Goal: Find specific page/section: Find specific page/section

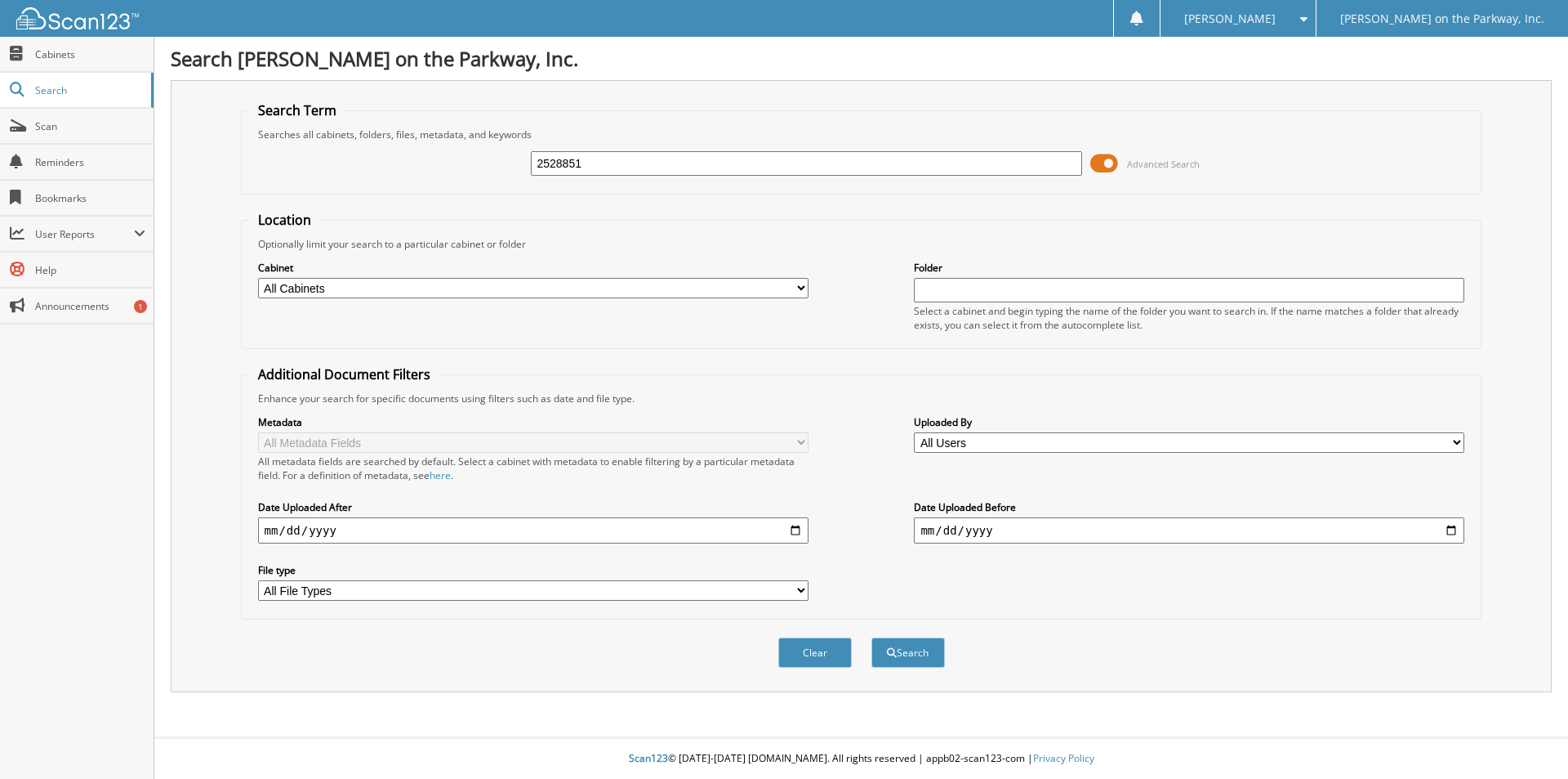
type input "2528851"
click at [871, 637] on button "Search" at bounding box center [908, 652] width 74 height 30
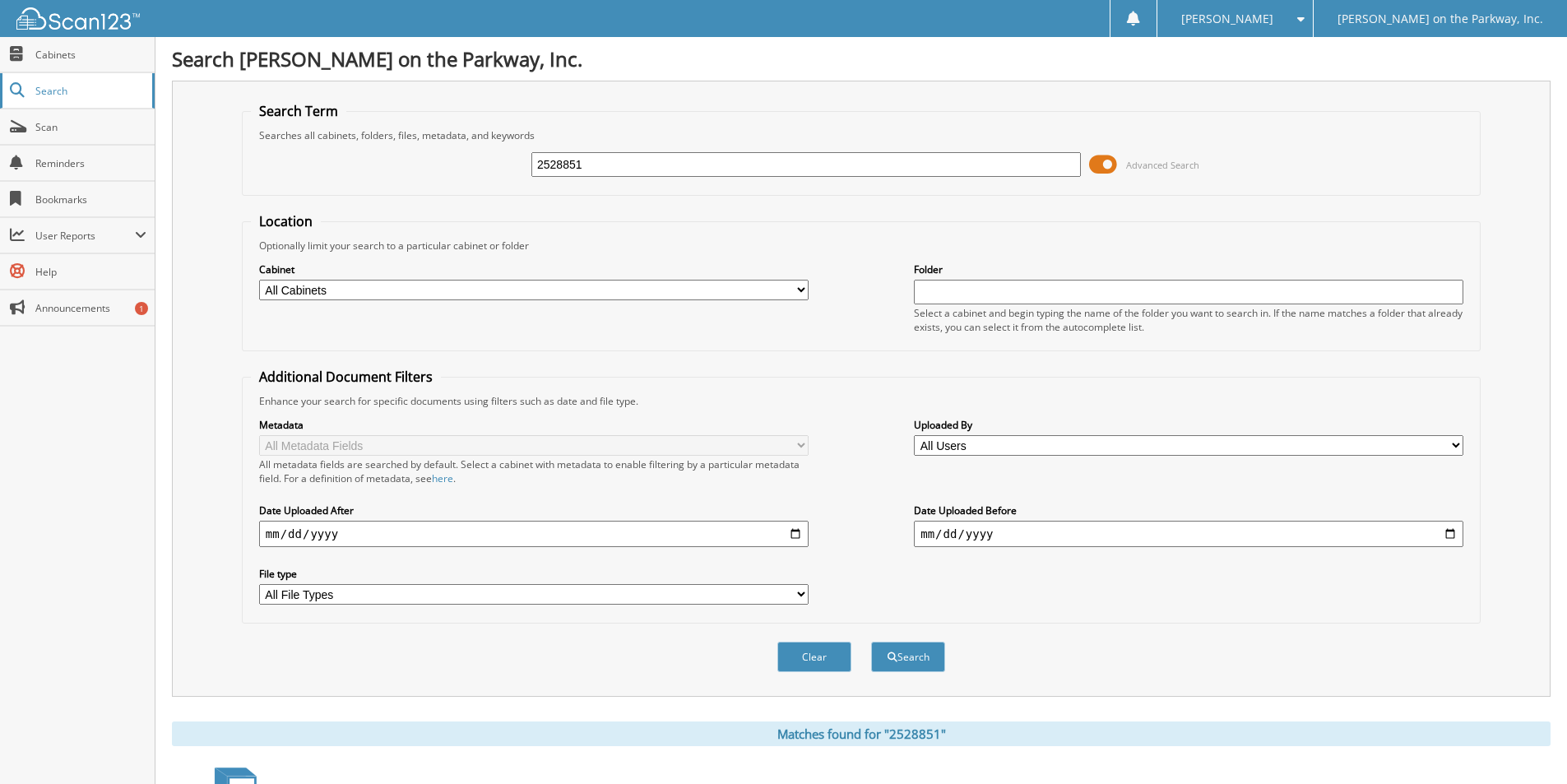
click at [57, 88] on span "Search" at bounding box center [89, 91] width 108 height 14
click at [66, 56] on span "Cabinets" at bounding box center [90, 54] width 111 height 14
